Goal: Task Accomplishment & Management: Manage account settings

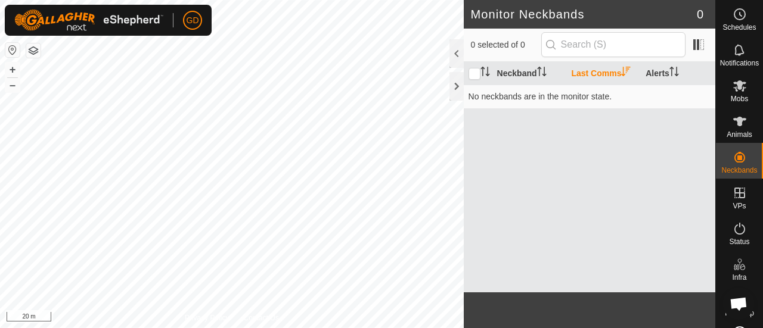
scroll to position [1795, 0]
click at [733, 123] on icon at bounding box center [739, 122] width 13 height 10
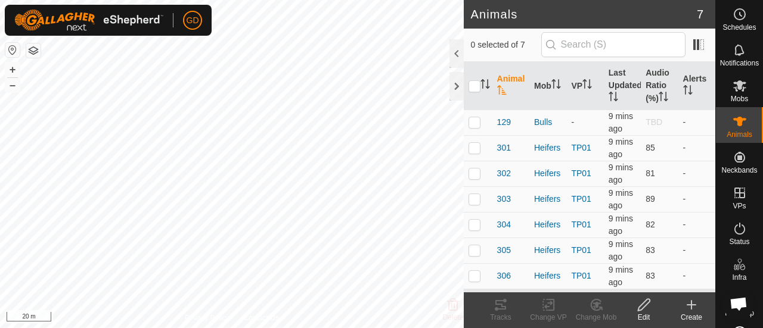
click at [691, 307] on icon at bounding box center [691, 305] width 0 height 8
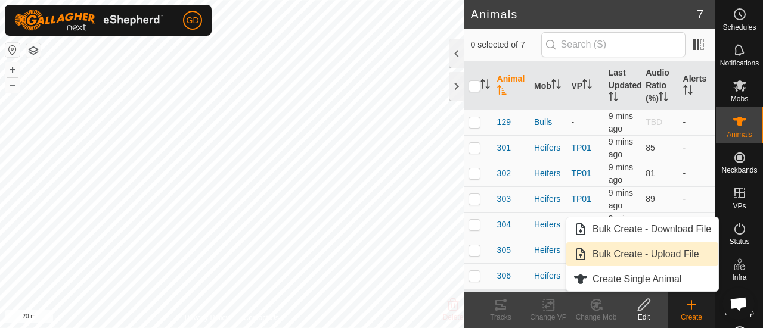
click at [634, 254] on link "Bulk Create - Upload File" at bounding box center [642, 254] width 152 height 24
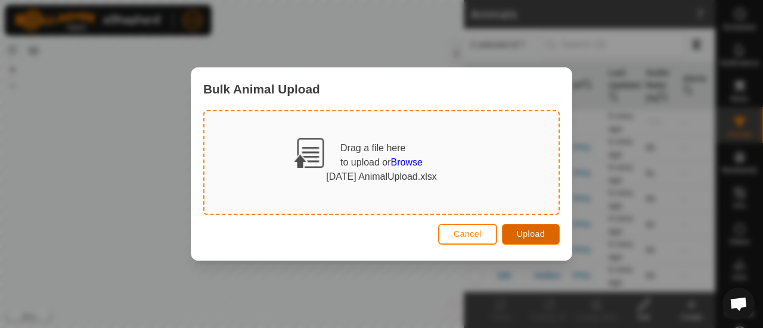
click at [515, 231] on button "Upload" at bounding box center [531, 234] width 58 height 21
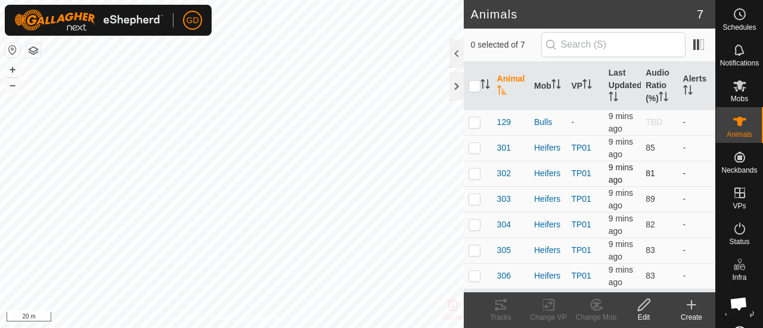
click at [707, 166] on td "-" at bounding box center [696, 174] width 37 height 26
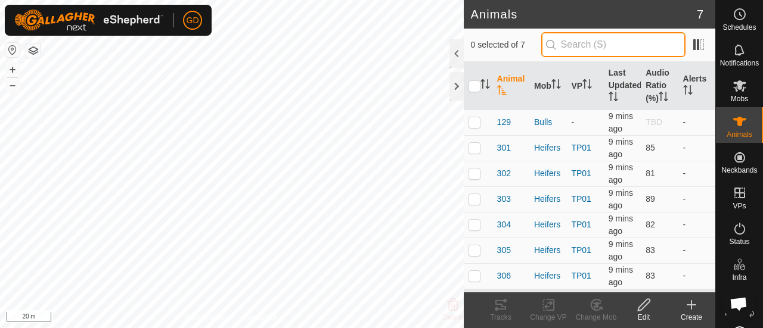
click at [593, 43] on input "text" at bounding box center [613, 44] width 144 height 25
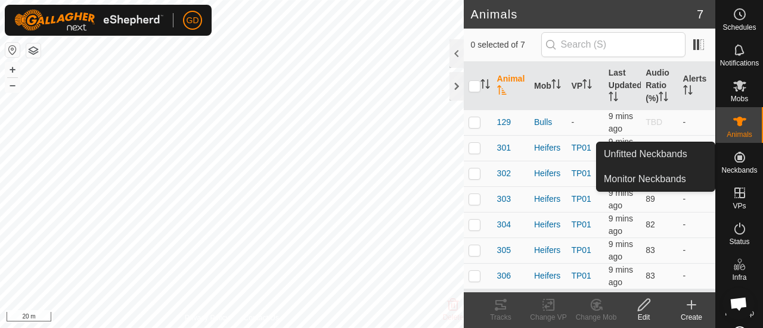
click at [732, 157] on icon at bounding box center [739, 157] width 14 height 14
click at [639, 151] on link "Unfitted Neckbands" at bounding box center [655, 154] width 118 height 24
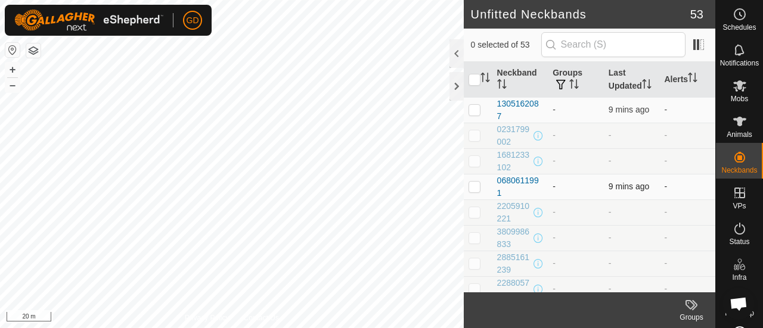
click at [474, 184] on p-checkbox at bounding box center [474, 187] width 12 height 10
click at [474, 183] on p-checkbox at bounding box center [474, 187] width 12 height 10
checkbox input "false"
click at [735, 123] on icon at bounding box center [739, 122] width 13 height 10
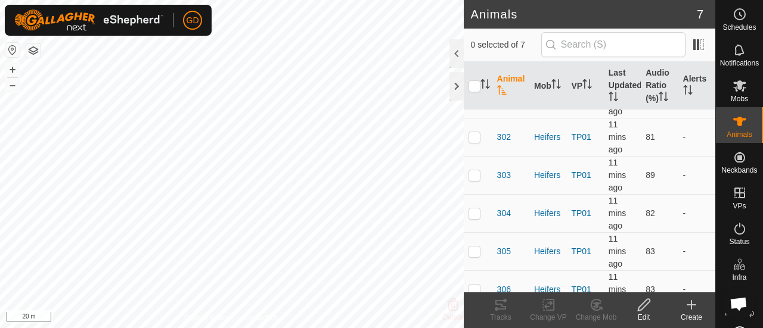
scroll to position [82, 0]
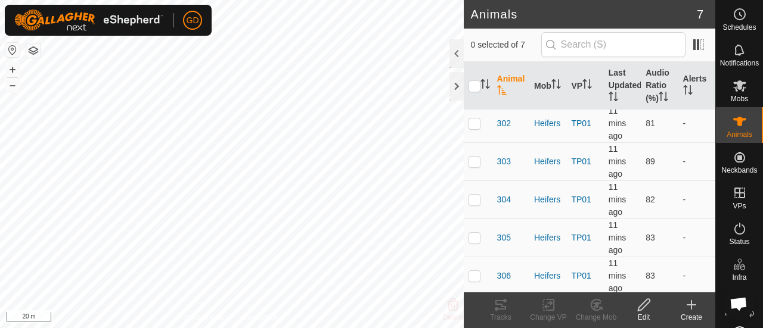
click at [501, 89] on icon "Activate to sort" at bounding box center [502, 90] width 10 height 10
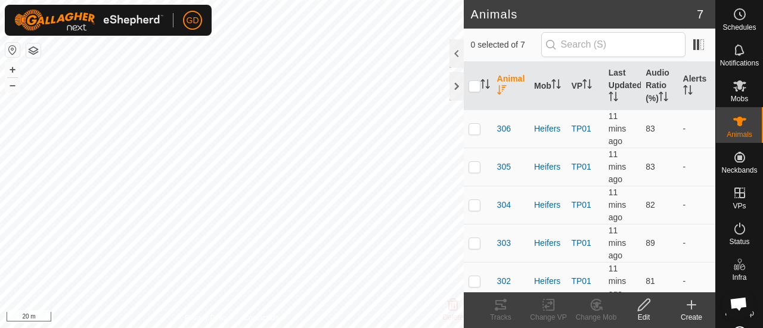
click at [501, 89] on icon "Activate to sort" at bounding box center [501, 90] width 9 height 10
click at [501, 89] on icon "Activate to sort" at bounding box center [502, 90] width 10 height 10
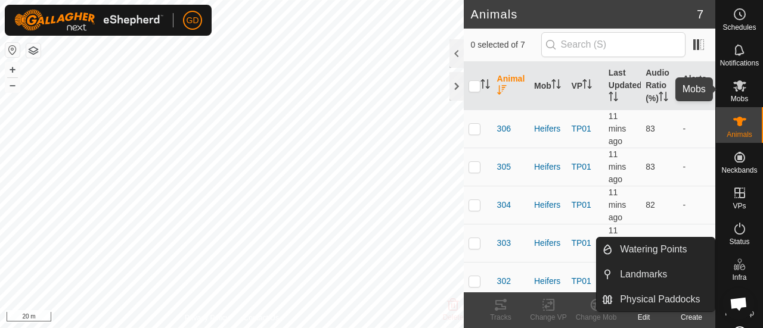
click at [732, 92] on icon at bounding box center [739, 86] width 14 height 14
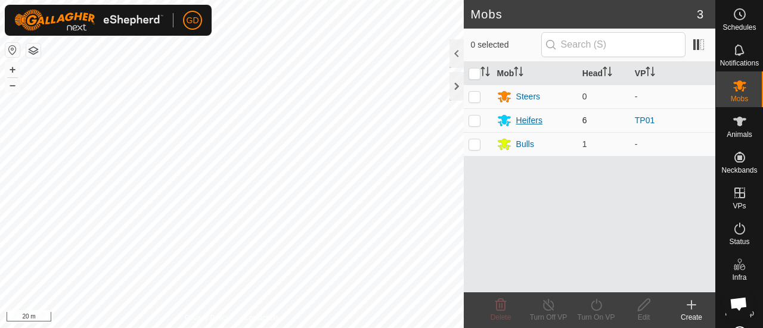
click at [529, 115] on div "Heifers" at bounding box center [529, 120] width 26 height 13
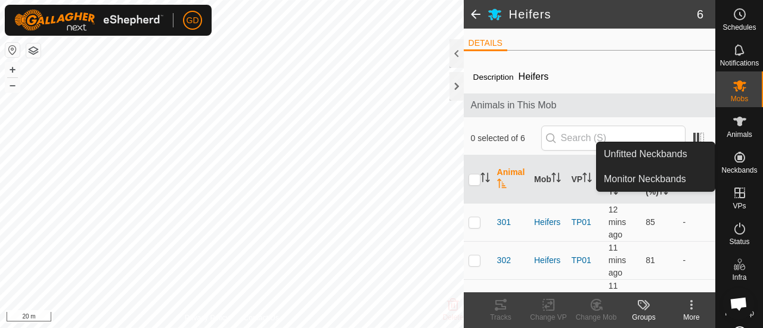
click at [732, 152] on icon at bounding box center [739, 157] width 14 height 14
click at [663, 175] on link "Monitor Neckbands" at bounding box center [655, 179] width 118 height 24
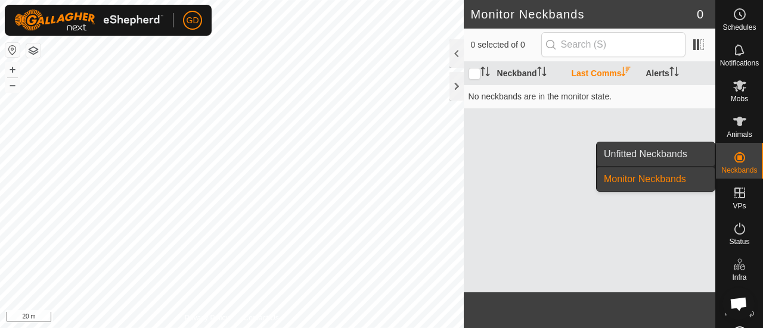
click at [648, 153] on link "Unfitted Neckbands" at bounding box center [655, 154] width 118 height 24
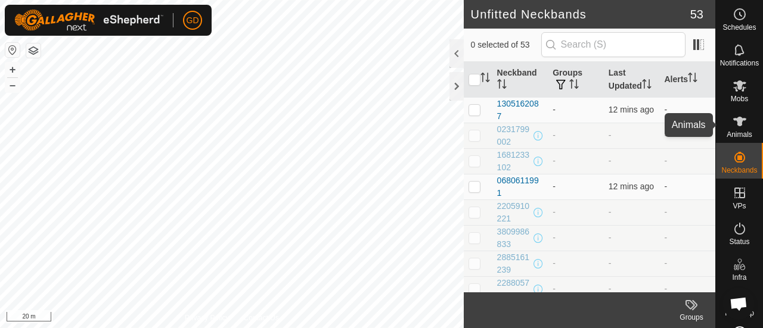
click at [736, 122] on icon at bounding box center [739, 122] width 13 height 10
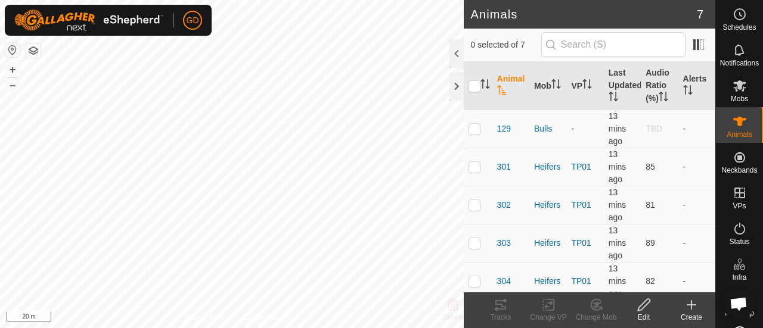
click at [689, 303] on icon at bounding box center [691, 305] width 14 height 14
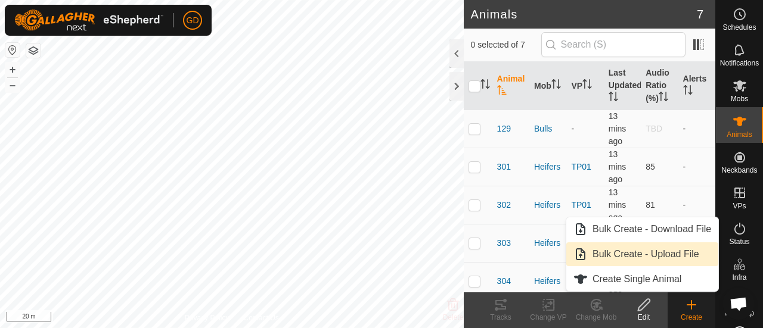
click at [635, 251] on link "Bulk Create - Upload File" at bounding box center [642, 254] width 152 height 24
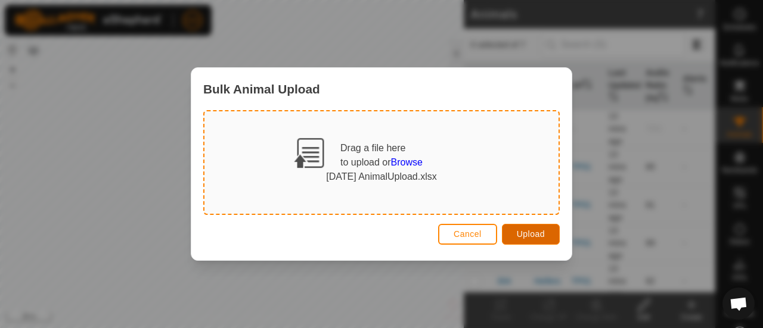
click at [527, 228] on button "Upload" at bounding box center [531, 234] width 58 height 21
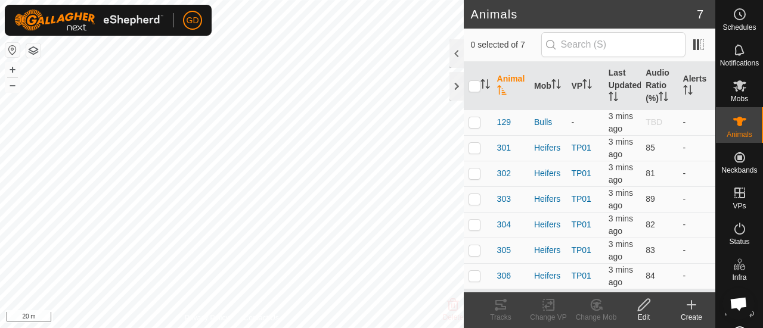
click at [500, 88] on icon "Activate to sort" at bounding box center [502, 90] width 10 height 10
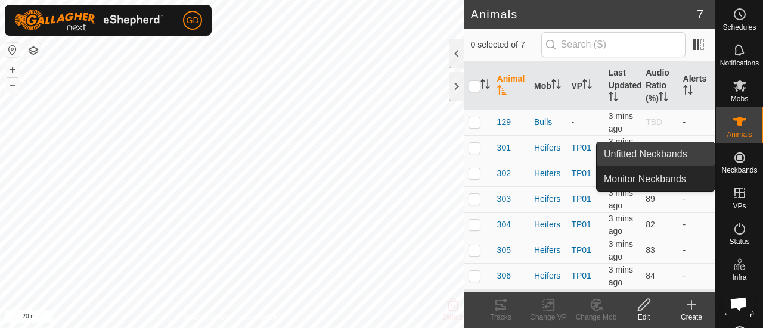
click at [643, 153] on link "Unfitted Neckbands" at bounding box center [655, 154] width 118 height 24
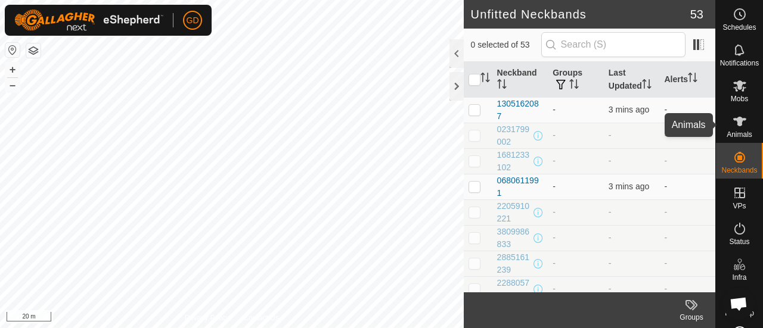
scroll to position [1795, 0]
click at [733, 119] on icon at bounding box center [739, 122] width 13 height 10
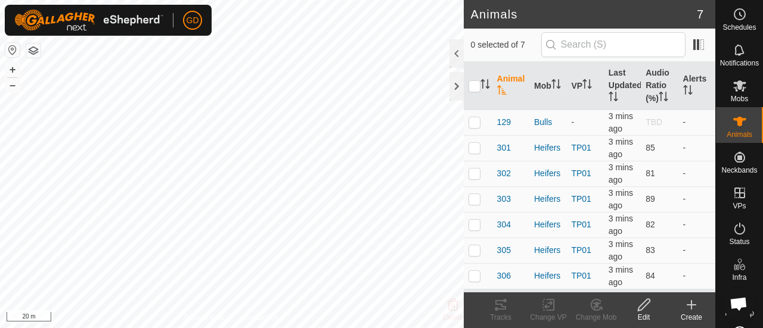
click at [502, 88] on icon "Activate to sort" at bounding box center [502, 90] width 10 height 10
click at [688, 308] on icon at bounding box center [691, 305] width 14 height 14
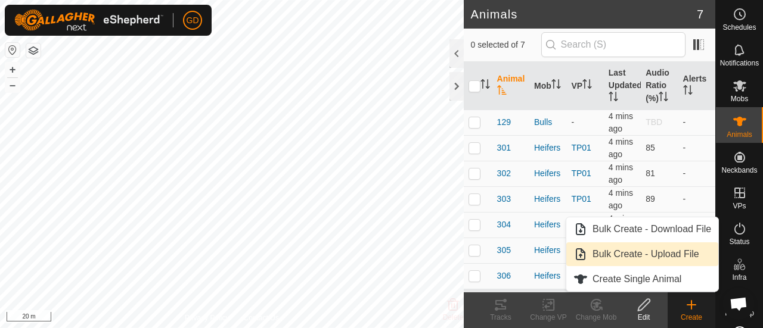
click at [626, 253] on link "Bulk Create - Upload File" at bounding box center [642, 254] width 152 height 24
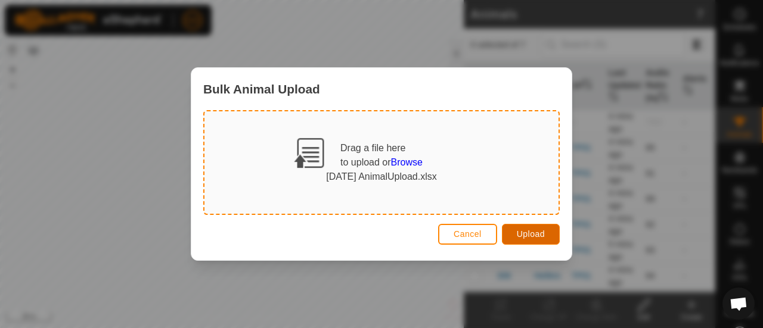
click at [521, 229] on span "Upload" at bounding box center [531, 234] width 28 height 10
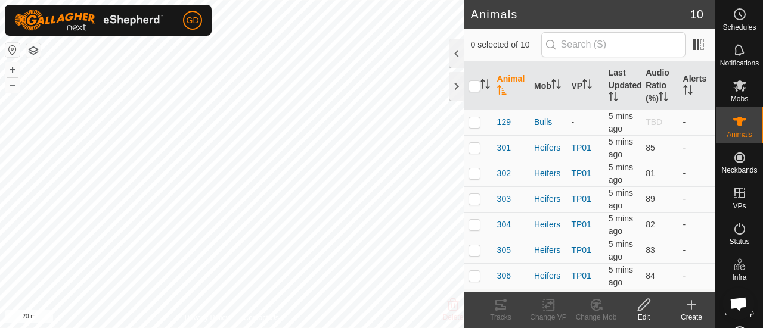
click at [498, 90] on icon "Activate to sort" at bounding box center [502, 90] width 10 height 10
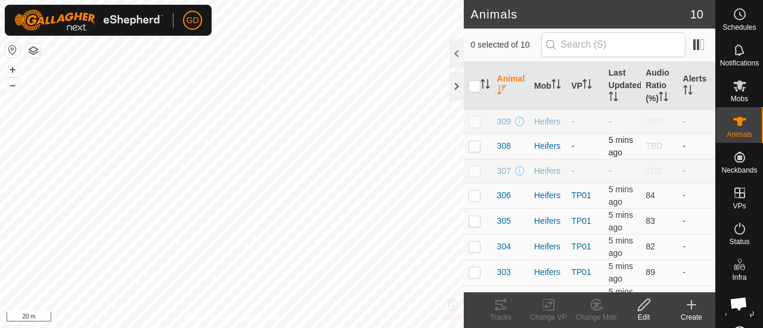
click at [477, 144] on p-checkbox at bounding box center [474, 146] width 12 height 10
checkbox input "true"
click at [643, 304] on icon at bounding box center [643, 305] width 15 height 14
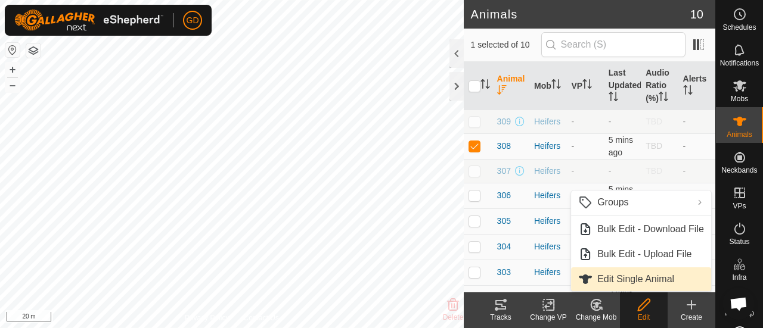
click at [632, 278] on link "Edit Single Animal" at bounding box center [641, 280] width 140 height 24
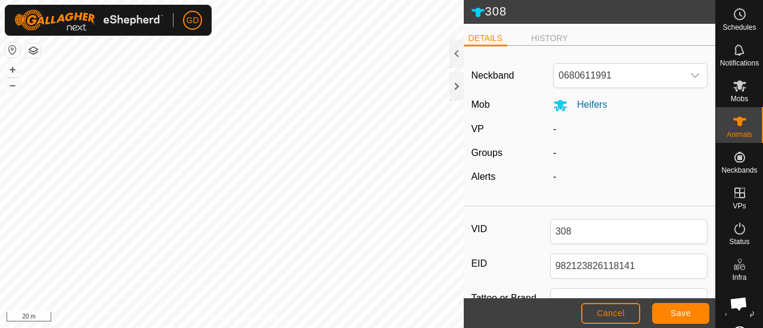
click at [553, 127] on app-display-virtual-paddock-transition "-" at bounding box center [554, 129] width 3 height 10
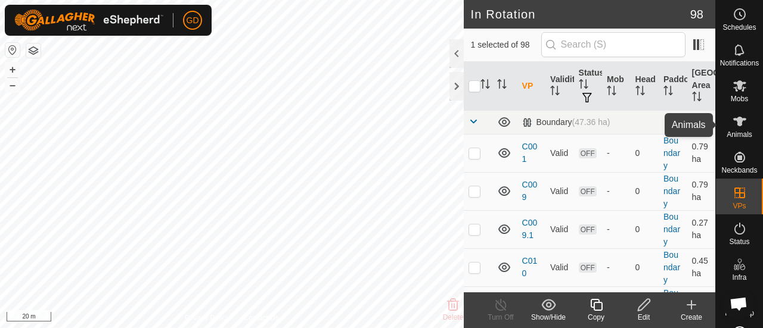
click at [733, 120] on icon at bounding box center [739, 122] width 13 height 10
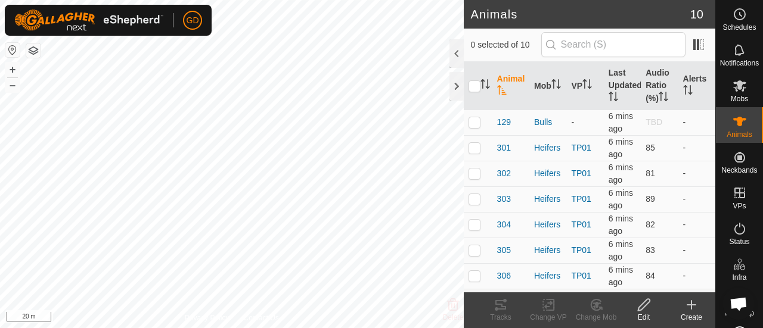
click at [500, 81] on th "Animal" at bounding box center [510, 86] width 37 height 48
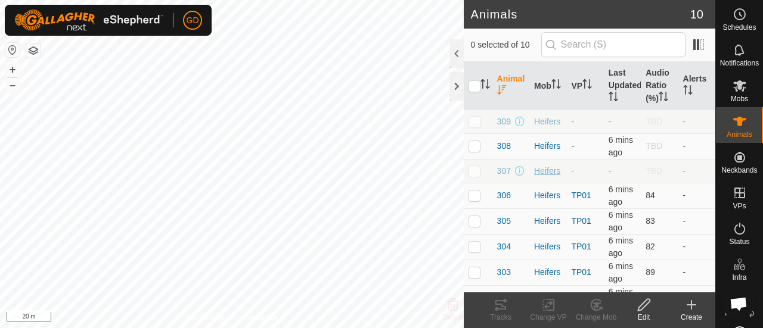
click at [541, 168] on div "Heifers" at bounding box center [547, 171] width 27 height 13
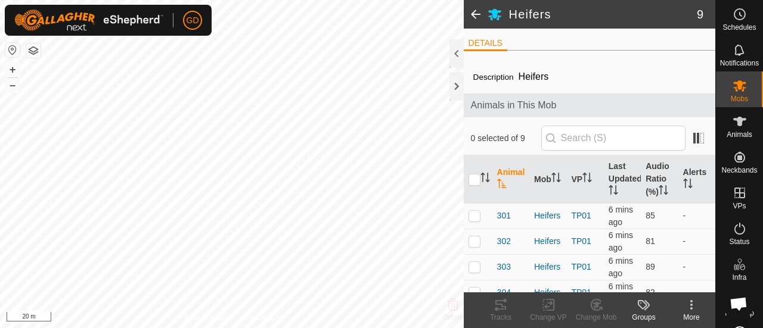
click at [502, 171] on th "Animal" at bounding box center [510, 179] width 37 height 48
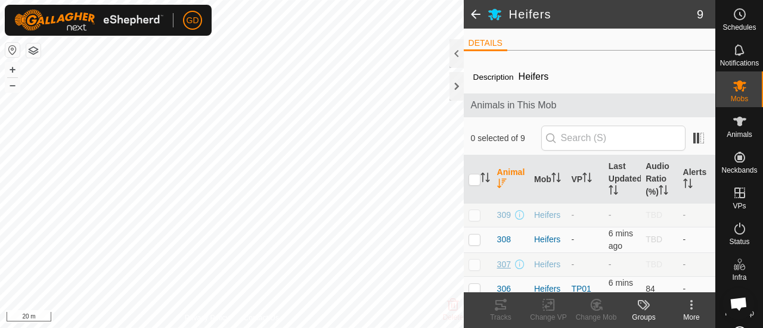
click at [505, 262] on span "307" at bounding box center [504, 265] width 14 height 13
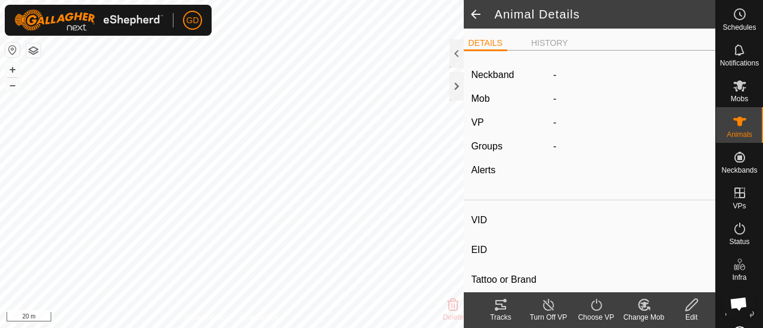
type input "307"
type input "982123826118437"
type input "-"
type input "Droughtmaster"
type input "-"
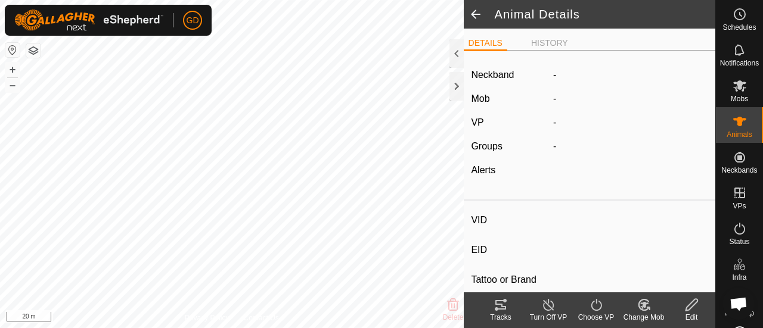
type input "-"
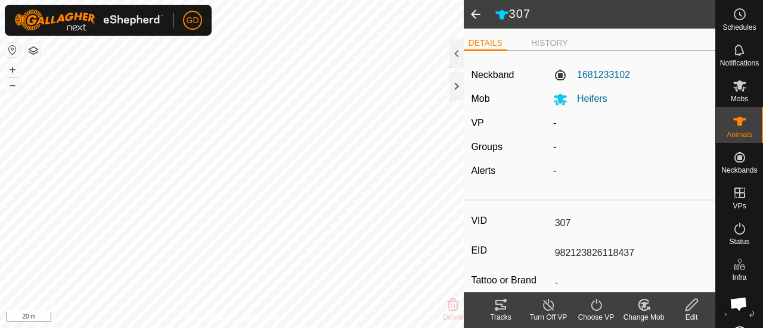
click at [474, 13] on span at bounding box center [476, 14] width 24 height 29
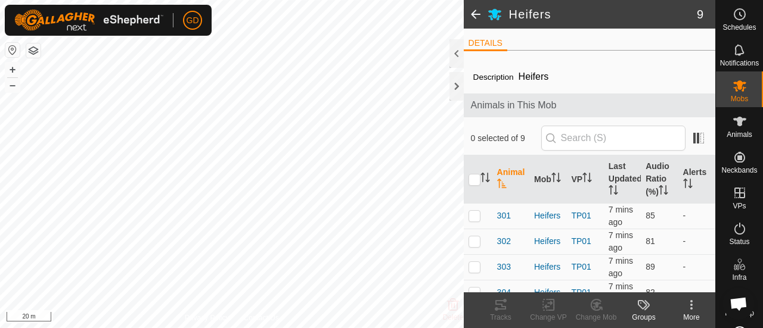
click at [500, 179] on icon "Activate to sort" at bounding box center [502, 184] width 10 height 10
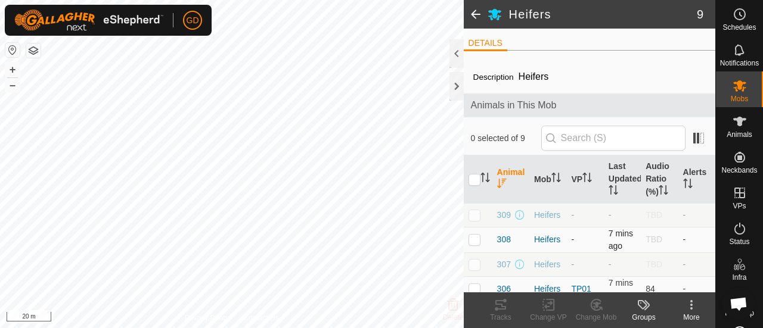
click at [475, 241] on p-checkbox at bounding box center [474, 240] width 12 height 10
checkbox input "true"
click at [547, 306] on icon at bounding box center [548, 305] width 15 height 14
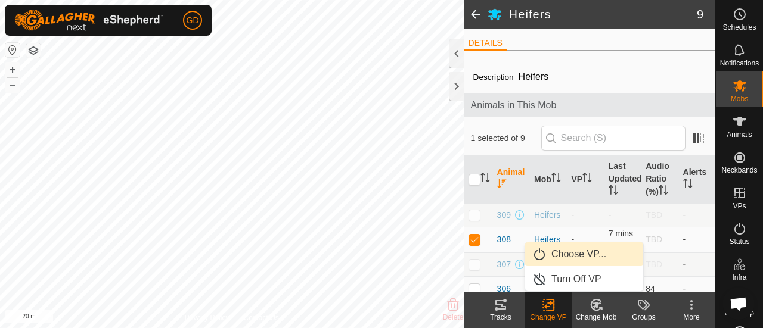
click at [565, 253] on link "Choose VP..." at bounding box center [584, 254] width 118 height 24
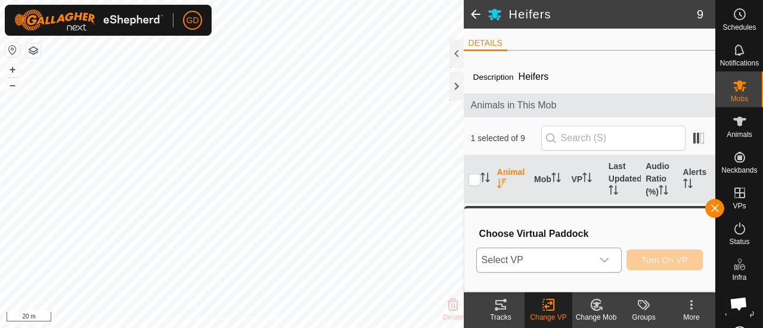
click at [604, 257] on icon "dropdown trigger" at bounding box center [604, 261] width 10 height 10
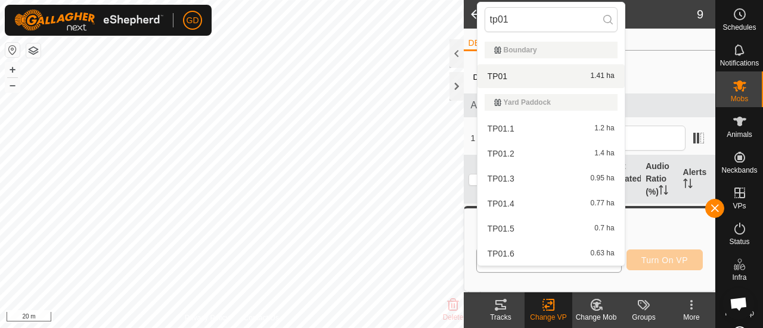
type input "tp01"
click at [495, 76] on li "TP01 1.41 ha" at bounding box center [550, 76] width 147 height 24
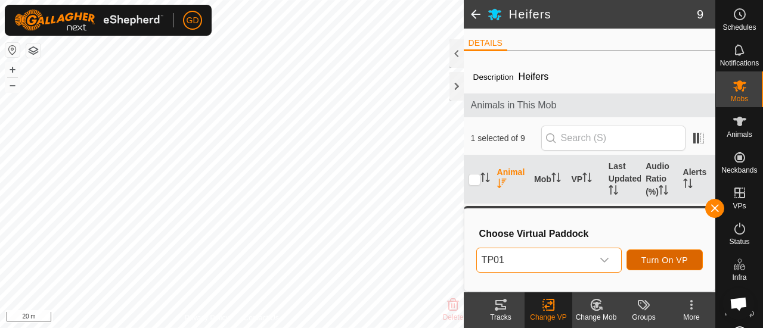
click at [654, 256] on span "Turn On VP" at bounding box center [664, 261] width 46 height 10
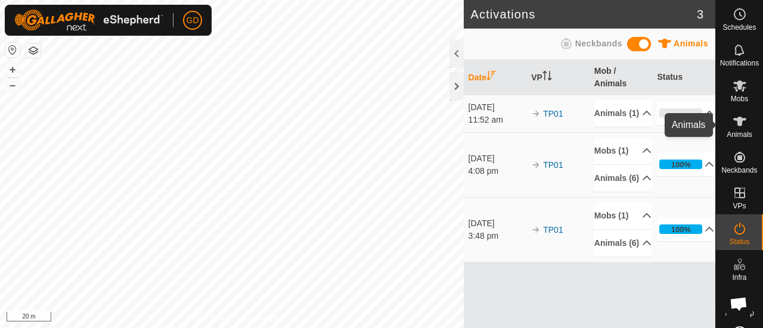
click at [734, 120] on icon at bounding box center [739, 122] width 13 height 10
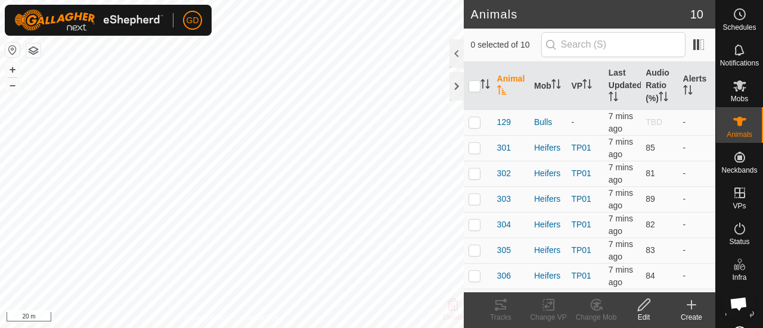
click at [501, 86] on icon "Activate to sort" at bounding box center [502, 90] width 10 height 10
click at [503, 88] on icon "Activate to sort" at bounding box center [502, 90] width 10 height 10
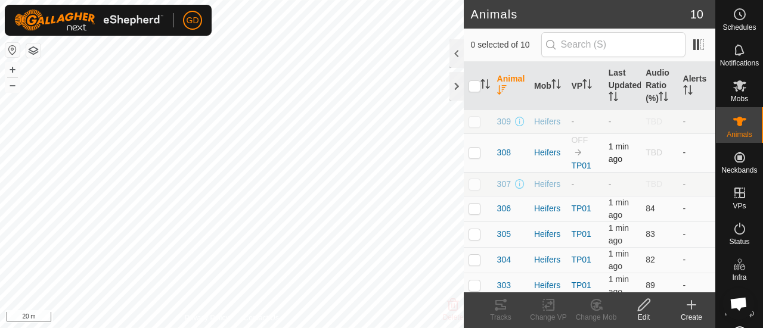
click at [475, 153] on p-checkbox at bounding box center [474, 153] width 12 height 10
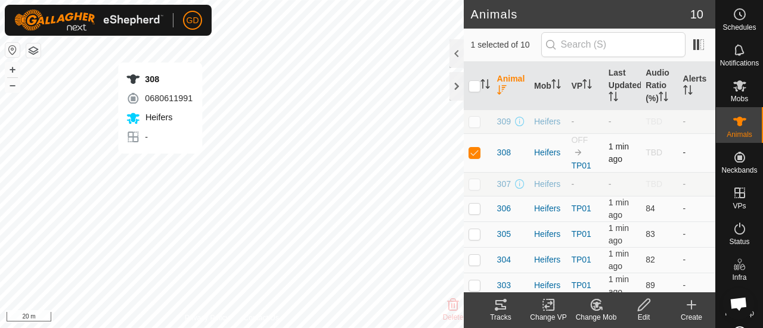
checkbox input "false"
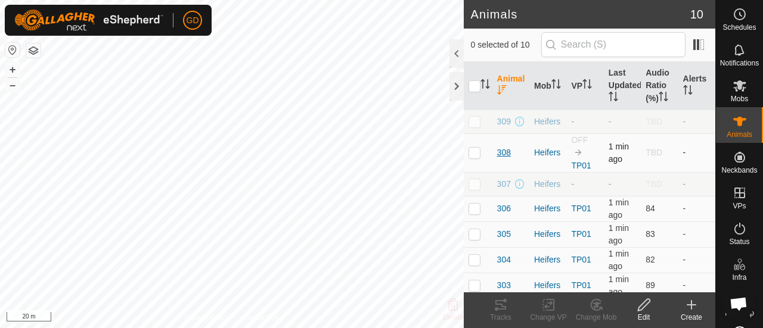
click at [502, 151] on span "308" at bounding box center [504, 153] width 14 height 13
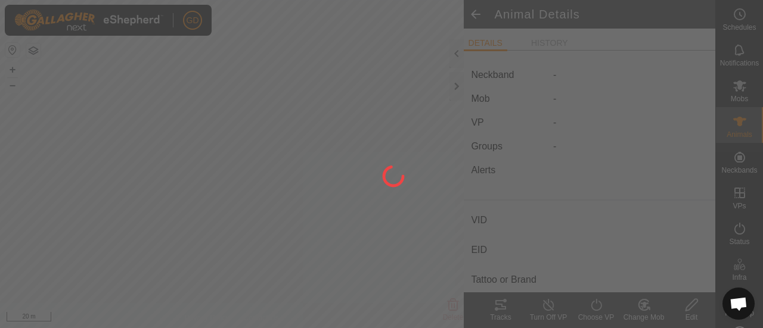
type input "308"
type input "982123826118141"
type input "-"
type input "Droughtmaster"
type input "-"
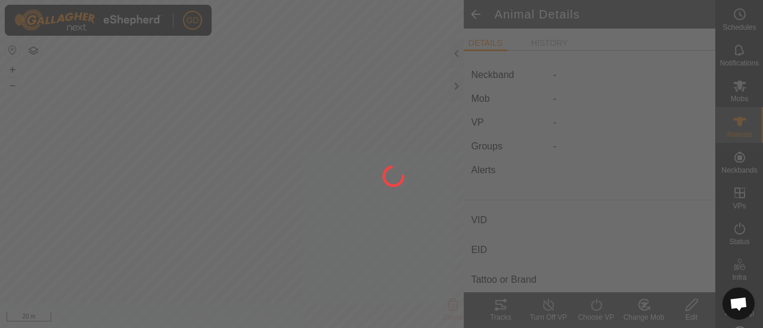
type input "-"
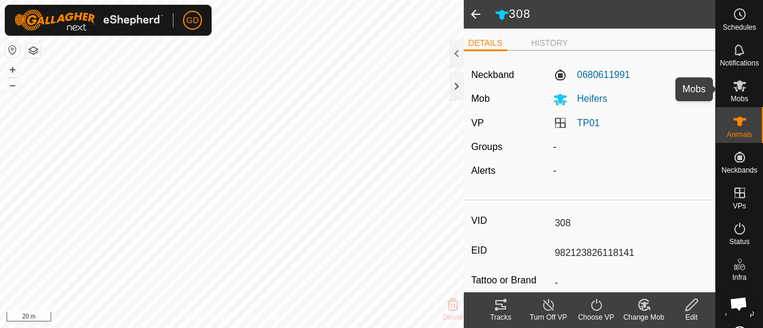
click at [732, 86] on icon at bounding box center [739, 86] width 14 height 14
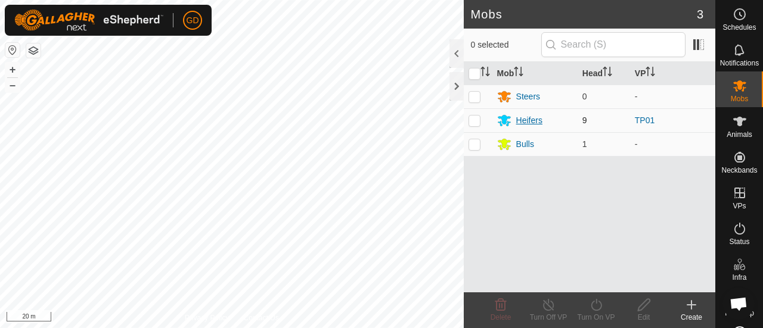
click at [527, 117] on div "Heifers" at bounding box center [529, 120] width 26 height 13
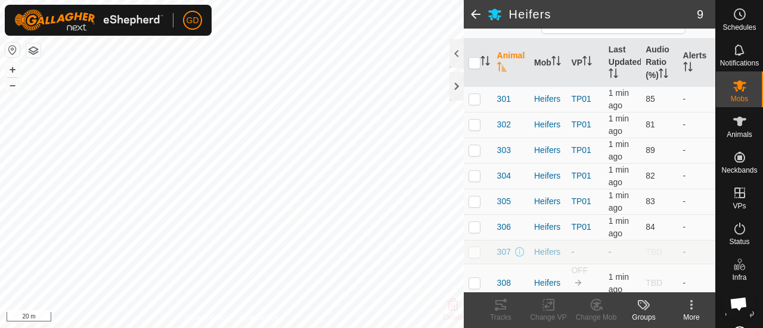
scroll to position [151, 0]
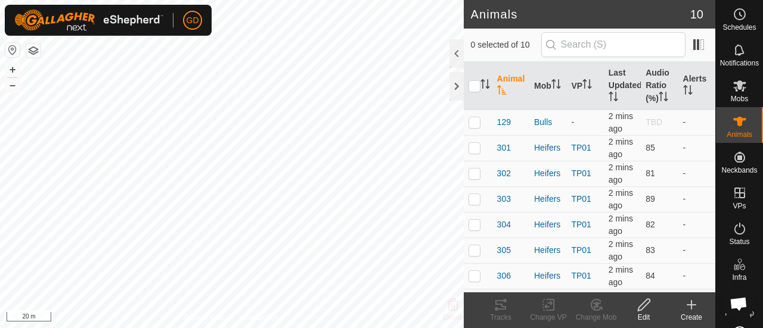
scroll to position [83, 0]
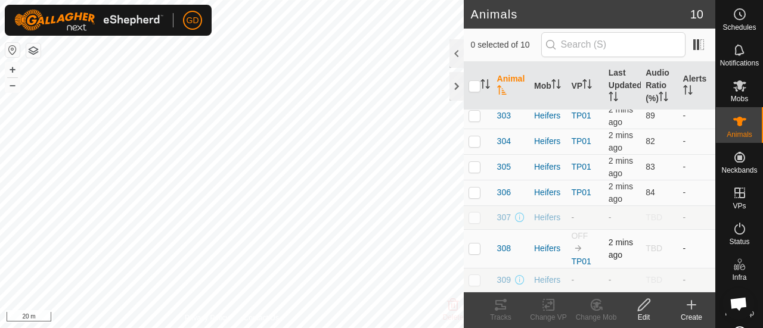
click at [475, 246] on p-checkbox at bounding box center [474, 249] width 12 height 10
checkbox input "true"
click at [497, 306] on icon at bounding box center [500, 305] width 14 height 14
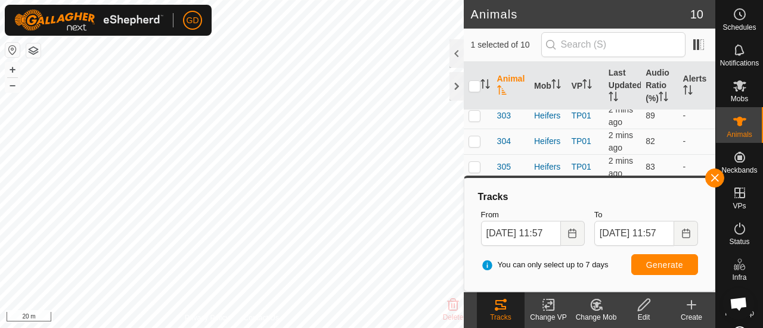
click at [413, 328] on html "GD Schedules Notifications Mobs Animals Neckbands VPs Status Infra Heatmap Help…" at bounding box center [381, 164] width 763 height 328
click at [714, 178] on button "button" at bounding box center [714, 178] width 19 height 19
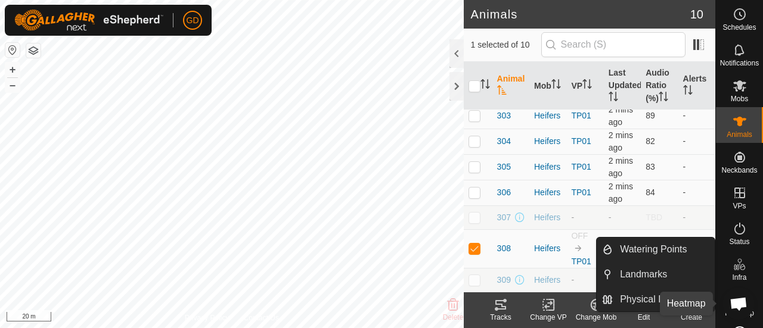
click at [724, 314] on span "Heatmap" at bounding box center [738, 313] width 29 height 7
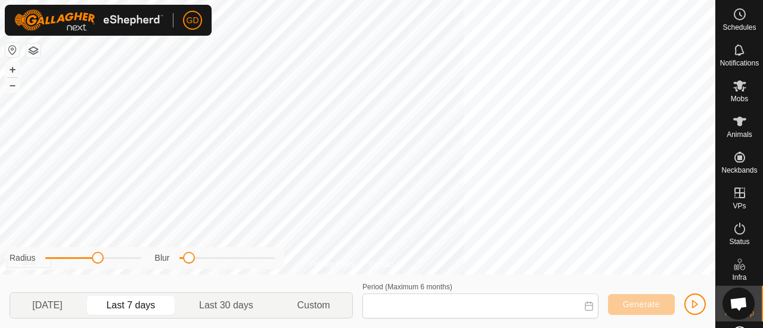
type input "19 Sep, 2025 - 25 Sep, 2025"
click at [11, 86] on button "–" at bounding box center [12, 85] width 14 height 14
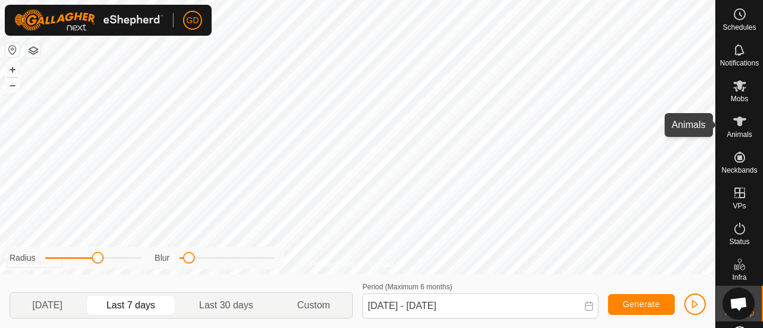
click at [732, 120] on icon at bounding box center [739, 121] width 14 height 14
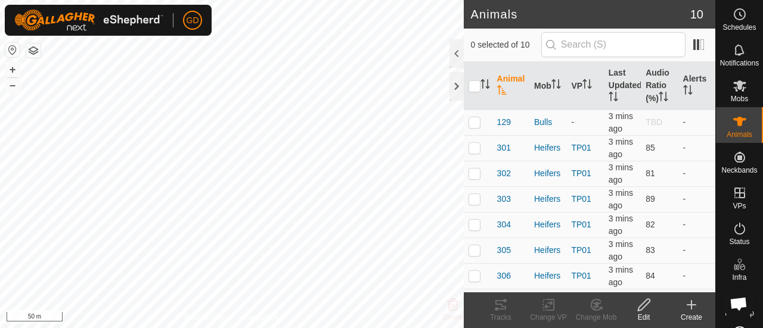
click at [498, 86] on icon "Activate to sort" at bounding box center [501, 90] width 9 height 10
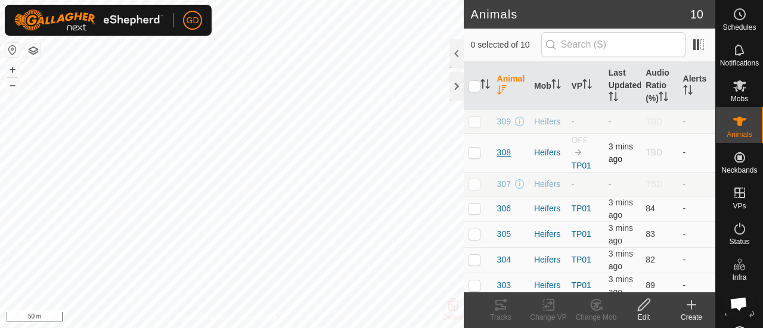
click at [503, 153] on span "308" at bounding box center [504, 153] width 14 height 13
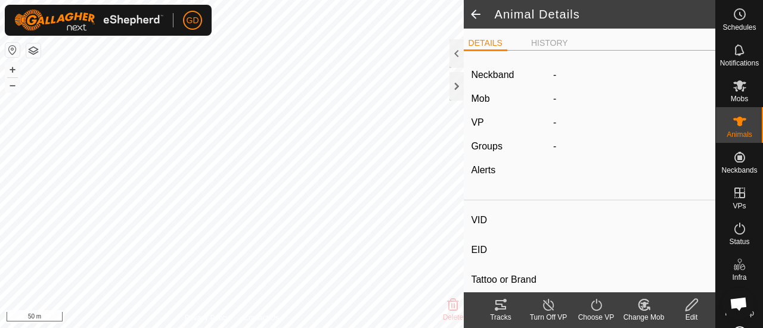
type input "308"
type input "982123826118141"
type input "-"
type input "Droughtmaster"
type input "-"
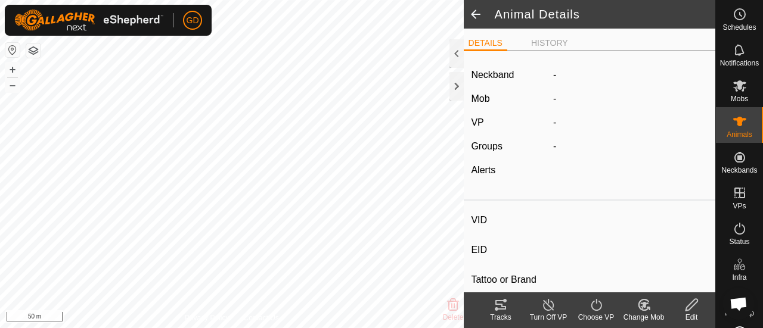
type input "-"
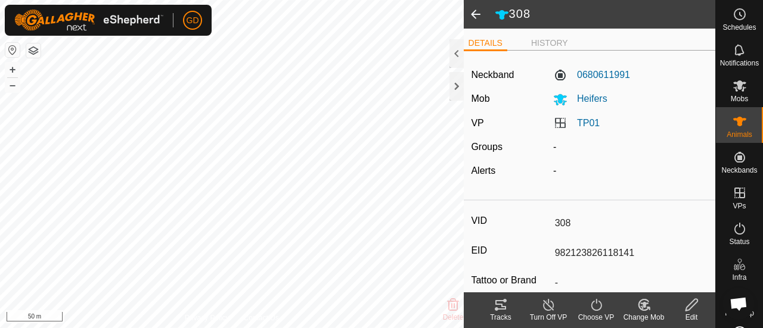
click at [475, 15] on span at bounding box center [476, 14] width 24 height 29
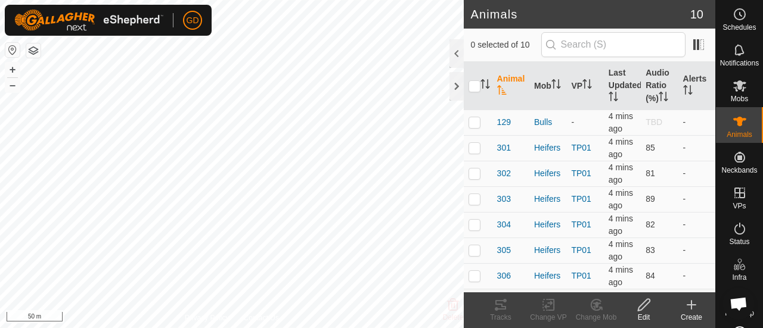
click at [501, 88] on icon "Activate to sort" at bounding box center [501, 90] width 9 height 10
click at [501, 86] on icon "Activate to sort" at bounding box center [502, 90] width 10 height 10
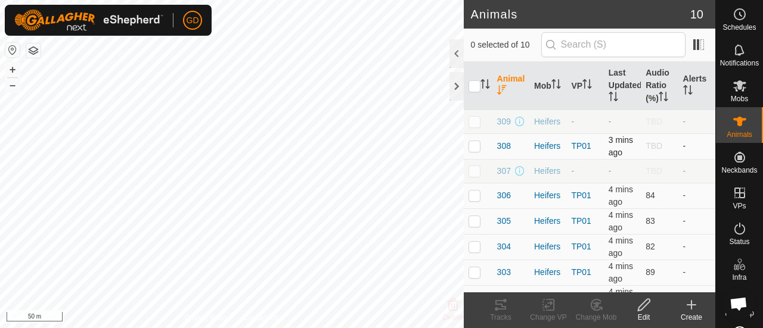
click at [475, 150] on p-checkbox at bounding box center [474, 146] width 12 height 10
checkbox input "false"
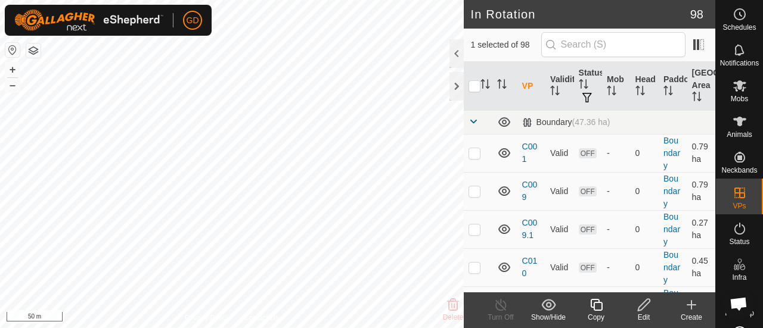
checkbox input "false"
